Goal: Information Seeking & Learning: Learn about a topic

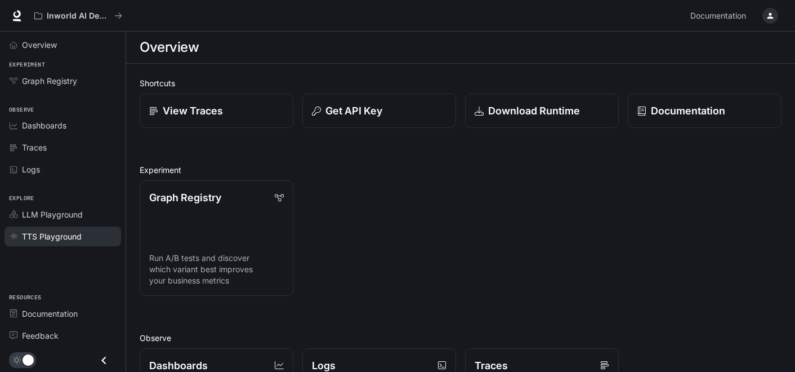
click at [46, 237] on span "TTS Playground" at bounding box center [52, 236] width 60 height 12
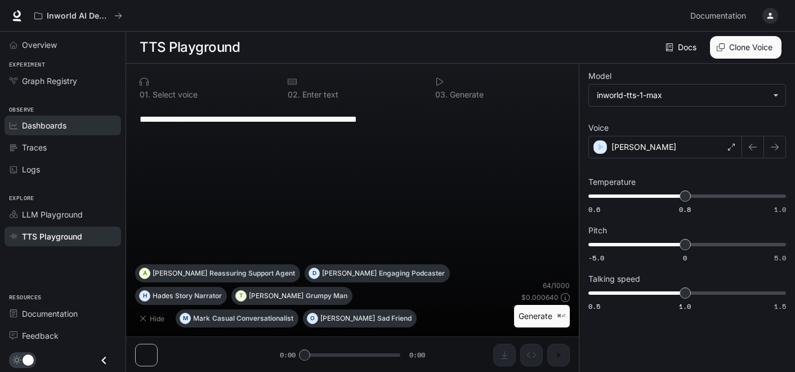
scroll to position [1, 0]
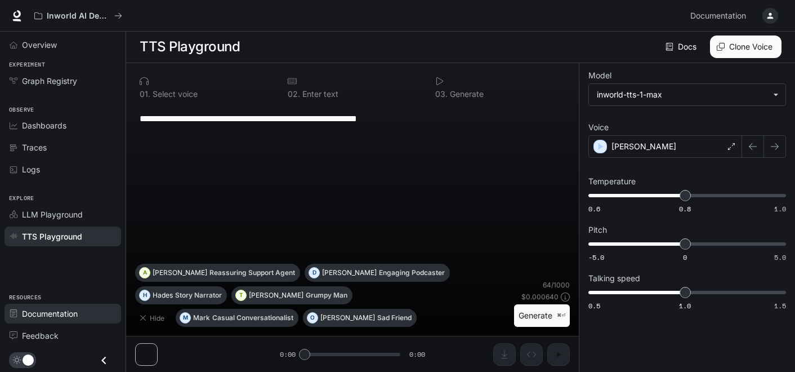
click at [41, 310] on span "Documentation" at bounding box center [50, 314] width 56 height 12
